Goal: Transaction & Acquisition: Download file/media

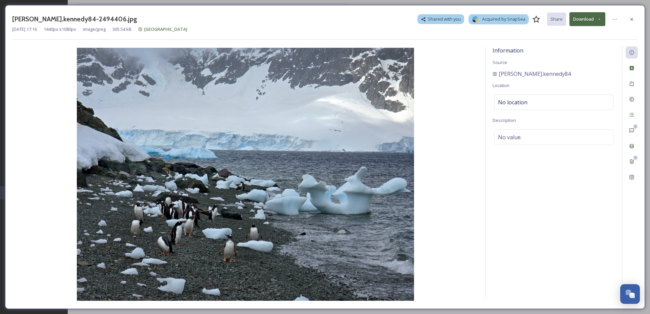
click at [586, 19] on button "Download" at bounding box center [588, 19] width 36 height 14
click at [570, 32] on span "Download Original (1440 x 1080)" at bounding box center [570, 34] width 64 height 6
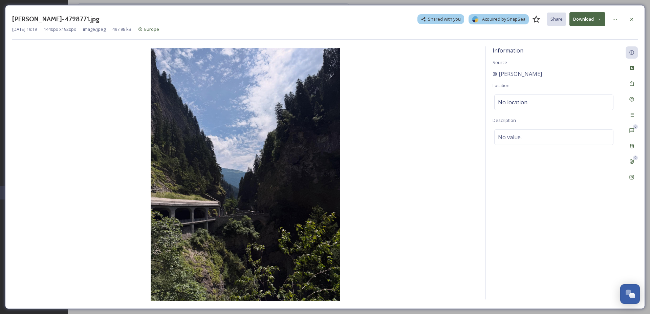
click at [590, 16] on button "Download" at bounding box center [588, 19] width 36 height 14
click at [589, 35] on span "Download Original (1440 x 1920)" at bounding box center [570, 34] width 64 height 6
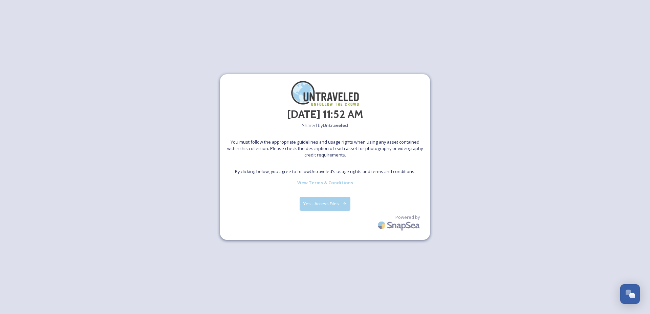
click at [326, 207] on button "Yes - Access Files" at bounding box center [325, 204] width 51 height 14
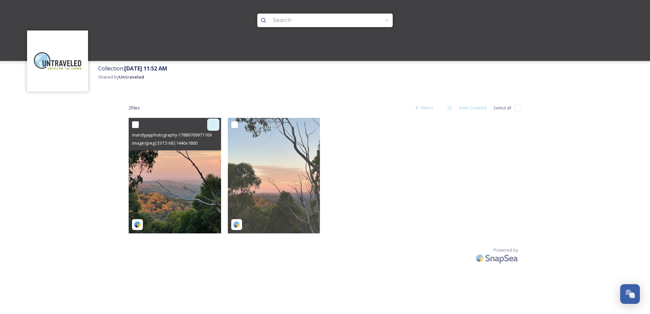
click at [215, 123] on icon at bounding box center [213, 124] width 5 height 5
click at [210, 157] on div "Download" at bounding box center [205, 152] width 27 height 13
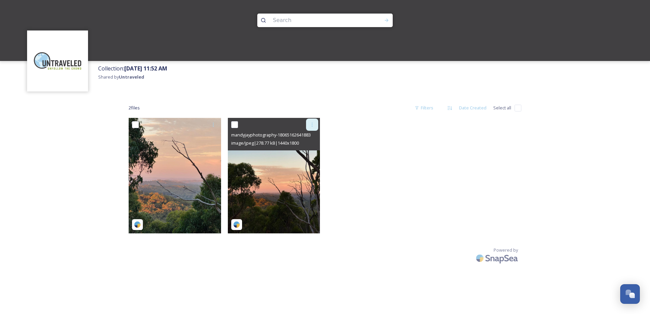
click at [314, 122] on div at bounding box center [312, 125] width 12 height 12
click at [309, 155] on span "Download" at bounding box center [304, 152] width 21 height 6
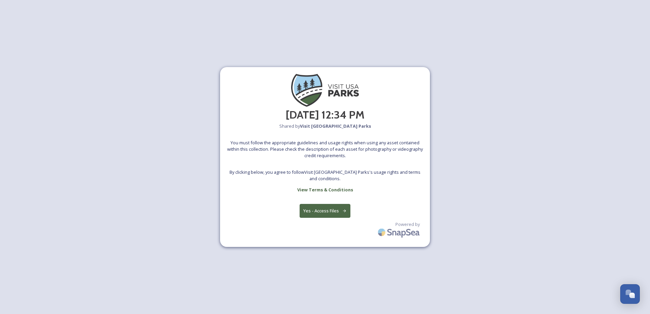
click at [329, 213] on button "Yes - Access Files" at bounding box center [325, 211] width 51 height 14
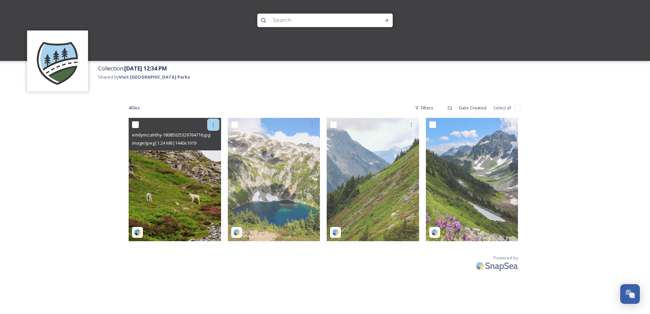
click at [214, 124] on icon at bounding box center [213, 124] width 5 height 5
click at [211, 151] on span "Download" at bounding box center [205, 152] width 21 height 6
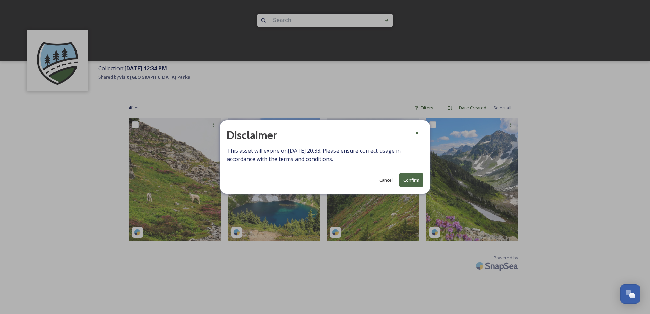
click at [412, 183] on button "Confirm" at bounding box center [412, 180] width 24 height 14
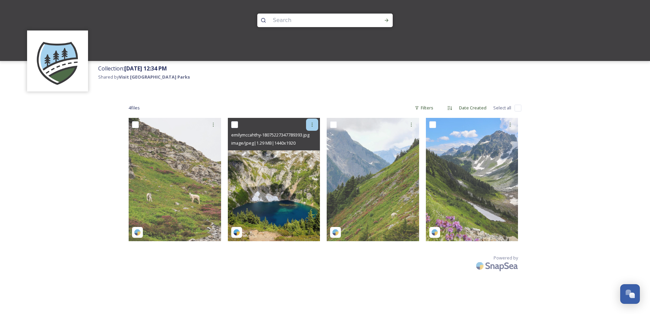
click at [312, 123] on icon at bounding box center [312, 125] width 1 height 4
click at [309, 152] on span "Download" at bounding box center [304, 152] width 21 height 6
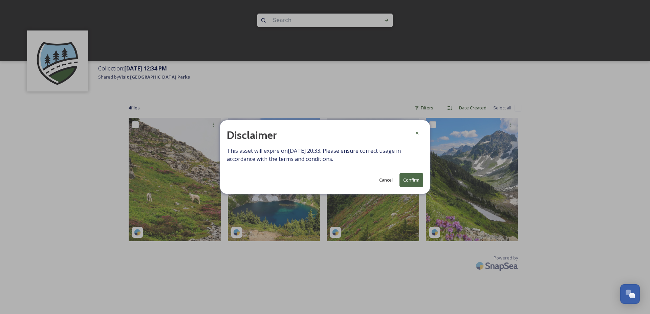
click at [413, 175] on button "Confirm" at bounding box center [412, 180] width 24 height 14
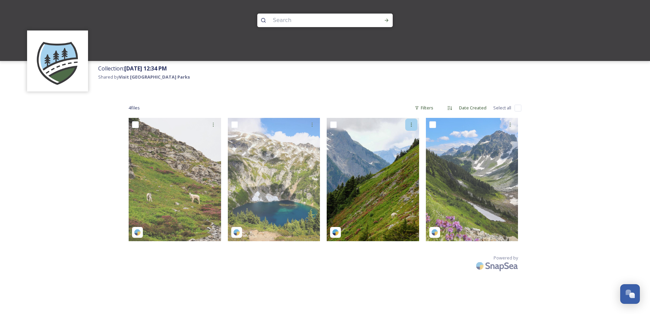
click at [410, 124] on icon at bounding box center [411, 124] width 5 height 5
click at [404, 149] on div "Download" at bounding box center [403, 152] width 27 height 13
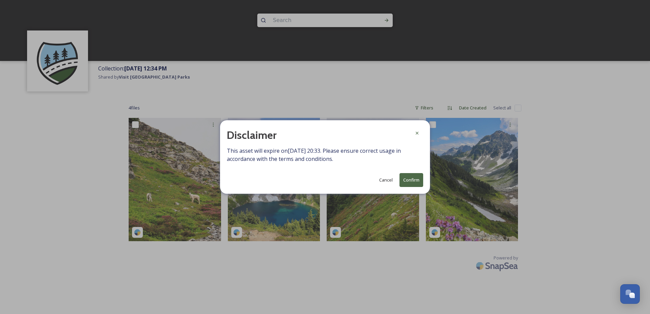
click at [407, 176] on button "Confirm" at bounding box center [412, 180] width 24 height 14
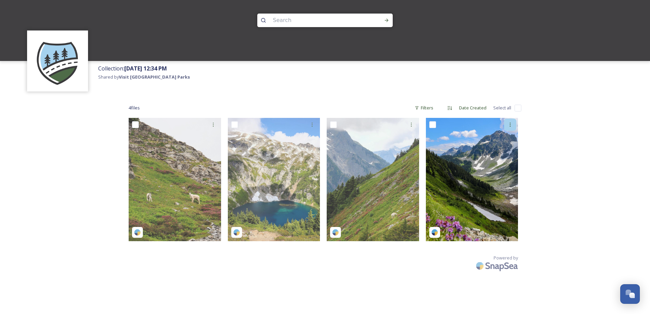
click at [509, 123] on icon at bounding box center [510, 124] width 5 height 5
click at [503, 155] on span "Download" at bounding box center [502, 152] width 21 height 6
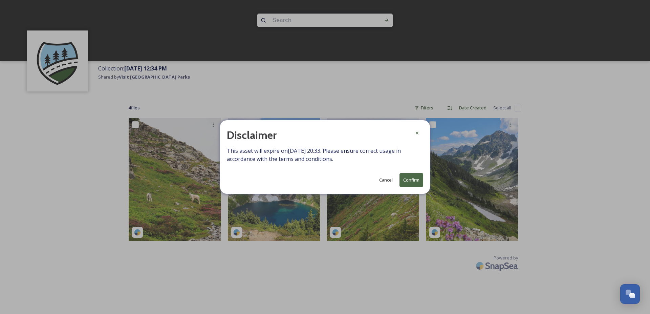
click at [412, 183] on button "Confirm" at bounding box center [412, 180] width 24 height 14
